Goal: Transaction & Acquisition: Book appointment/travel/reservation

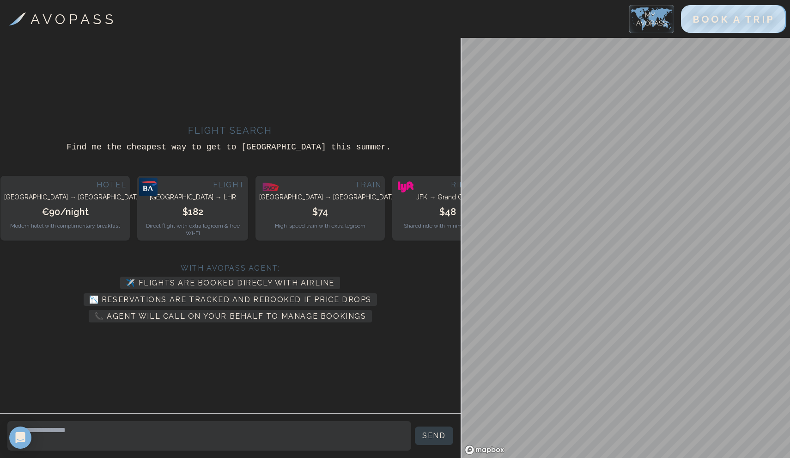
click at [182, 202] on div "Flight [GEOGRAPHIC_DATA] → LHR $182 Direct flight with extra legroom & free Wi-…" at bounding box center [193, 207] width 104 height 57
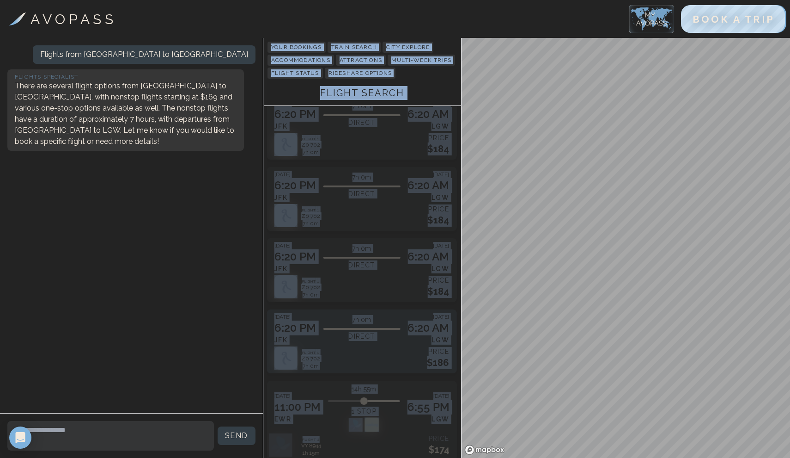
scroll to position [105, 0]
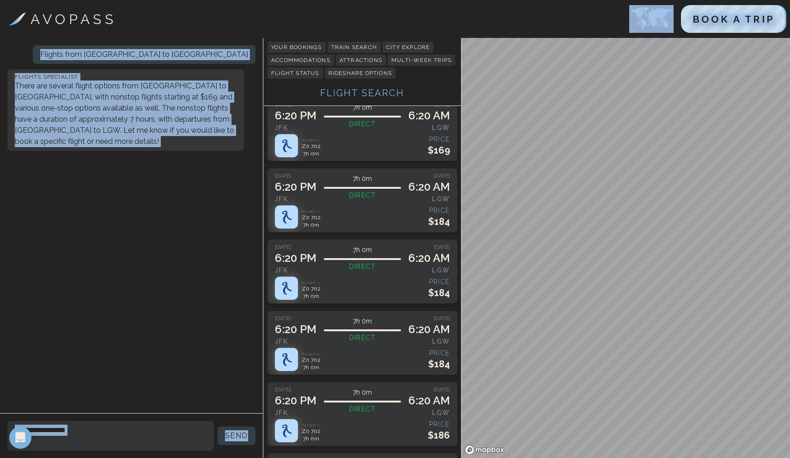
drag, startPoint x: 398, startPoint y: 125, endPoint x: 444, endPoint y: 28, distance: 107.5
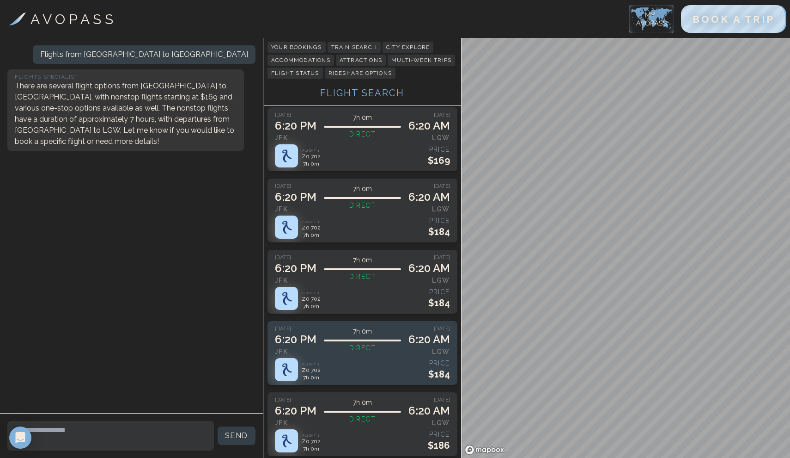
click at [394, 354] on p "Direct" at bounding box center [362, 347] width 77 height 13
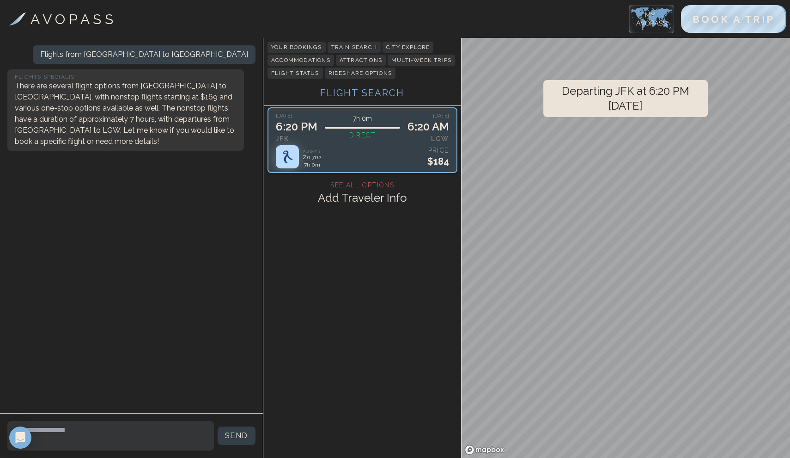
click at [375, 189] on h3 "SEE ALL OPTIONS" at bounding box center [363, 184] width 190 height 9
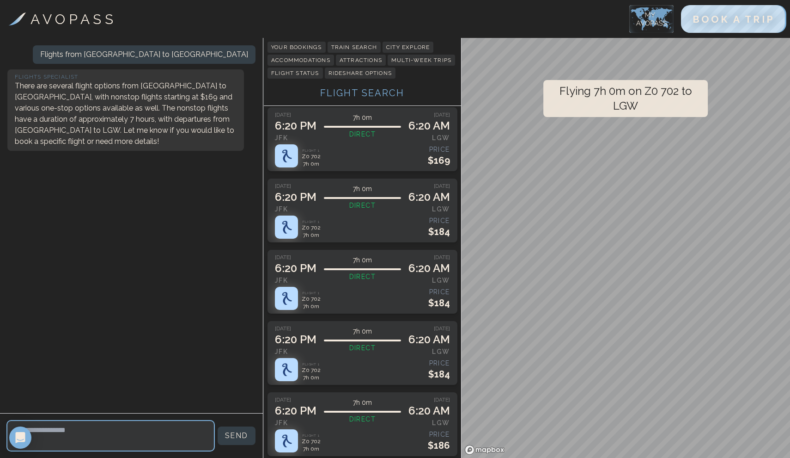
click at [94, 427] on textarea at bounding box center [110, 436] width 207 height 30
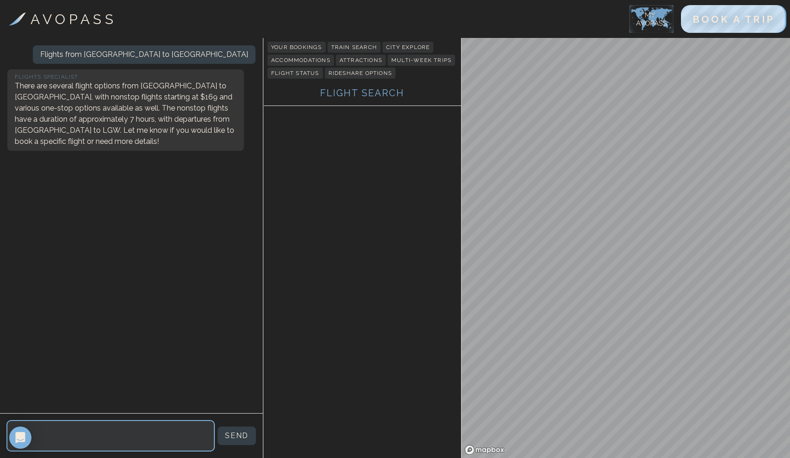
type textarea "*"
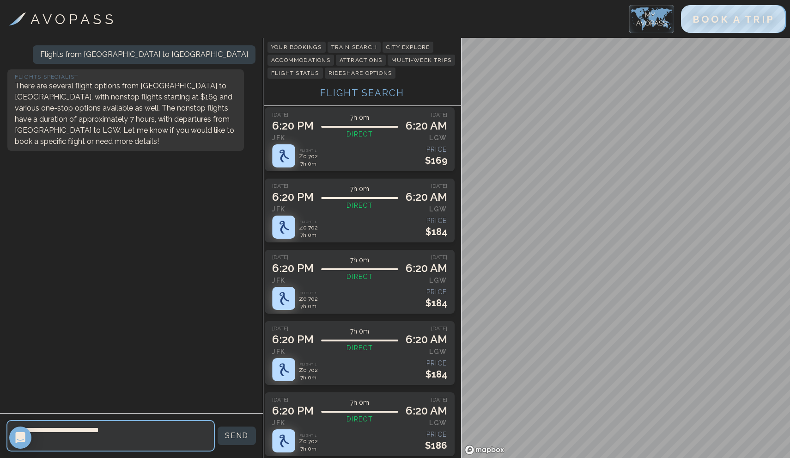
type textarea "**********"
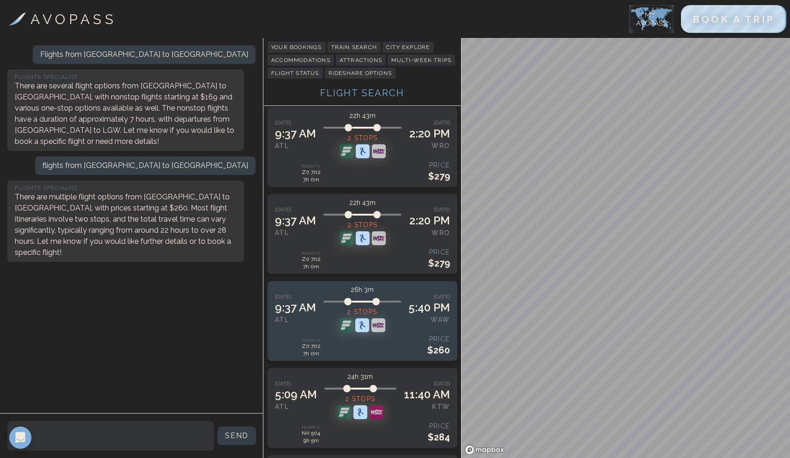
click at [399, 332] on div "[DATE] 9:37 AM ATL 26h 3m 2 stops [DATE] 5:40 PM WAW" at bounding box center [362, 308] width 175 height 47
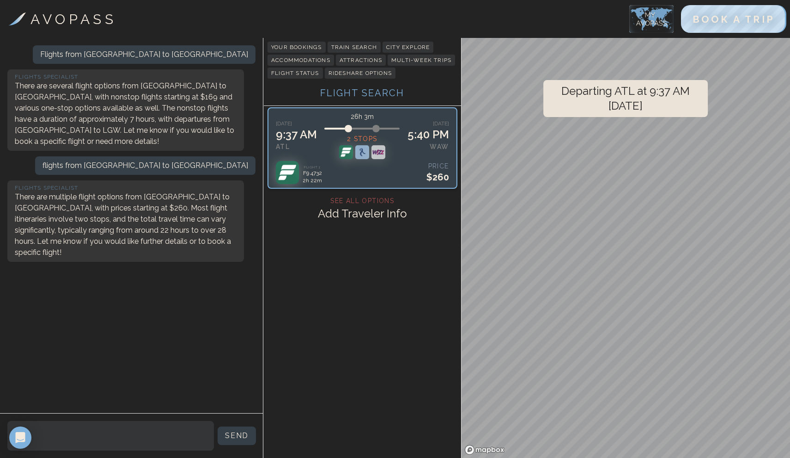
click at [358, 173] on div "[DATE] 9:37 AM ATL 26h 3m 2 stops [DATE] 5:40 PM WAW Flight 1 F9 4732 2h 22m PR…" at bounding box center [362, 148] width 173 height 72
click at [370, 205] on h3 "SEE ALL OPTIONS" at bounding box center [363, 200] width 190 height 9
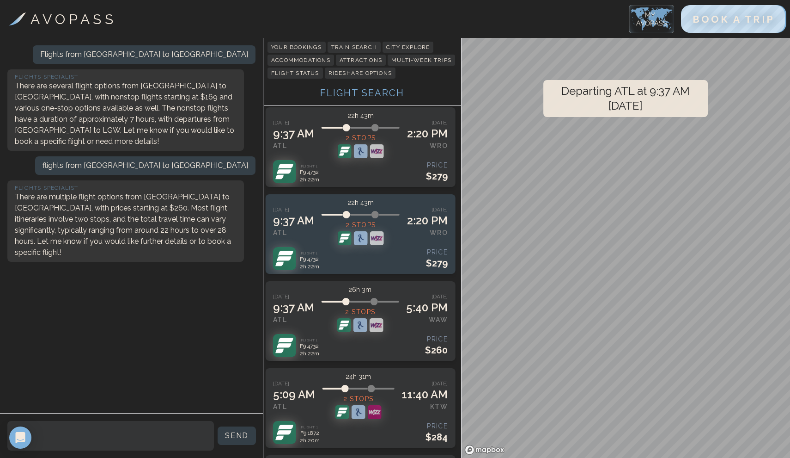
click at [394, 245] on div at bounding box center [361, 238] width 79 height 14
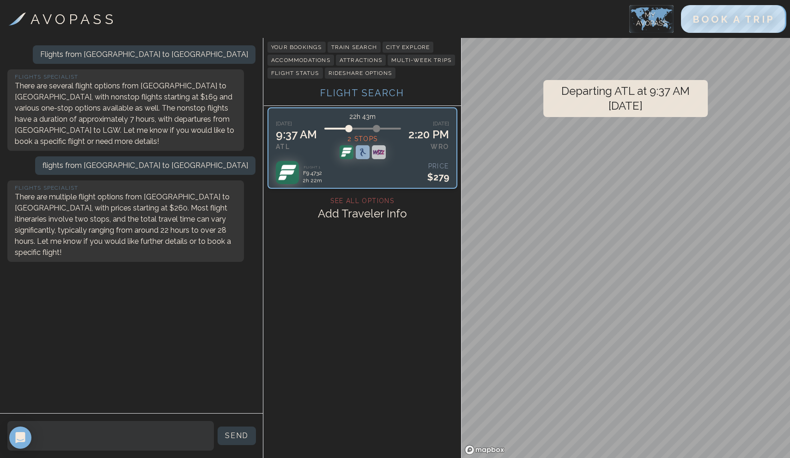
click at [387, 222] on h2 "Add Traveler Info" at bounding box center [363, 213] width 190 height 17
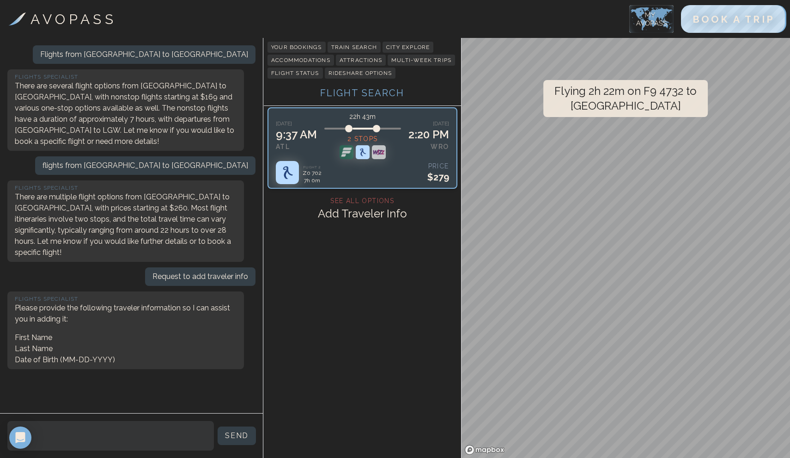
click at [363, 205] on h3 "SEE ALL OPTIONS" at bounding box center [363, 200] width 190 height 9
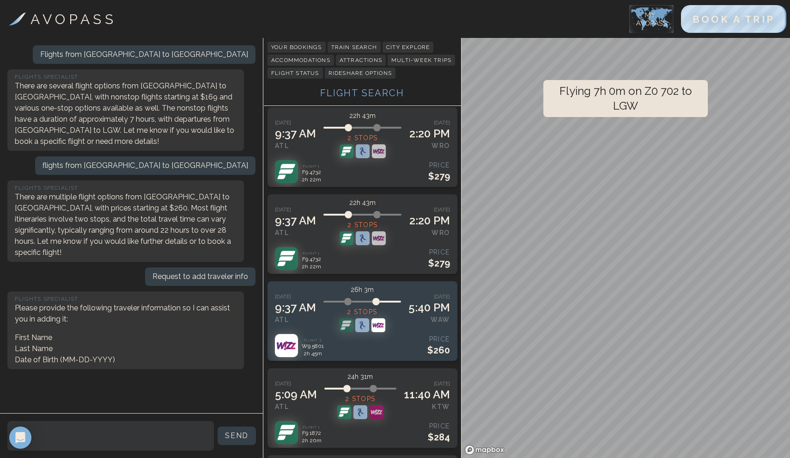
click at [396, 332] on div at bounding box center [362, 325] width 78 height 14
